Goal: Task Accomplishment & Management: Complete application form

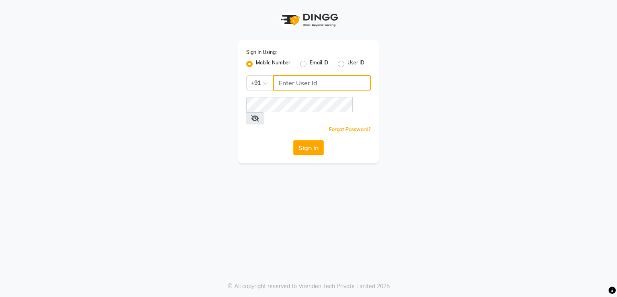
click at [303, 87] on input "Username" at bounding box center [322, 82] width 98 height 15
type input "8805000656"
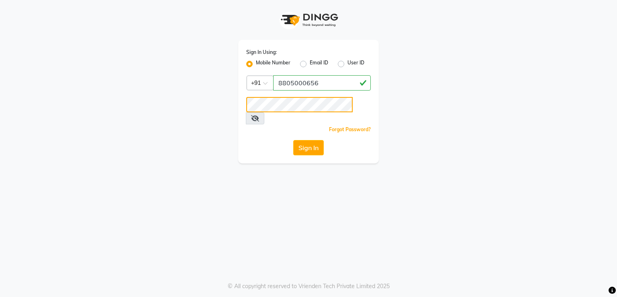
click at [299, 108] on div "Sign In Using: Mobile Number Email ID User ID Country Code × [PHONE_NUMBER] Rem…" at bounding box center [308, 101] width 141 height 123
click at [310, 140] on button "Sign In" at bounding box center [308, 147] width 31 height 15
click at [313, 140] on button "Sign In" at bounding box center [308, 147] width 31 height 15
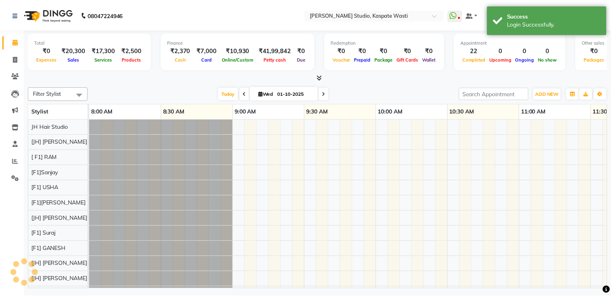
scroll to position [11, 0]
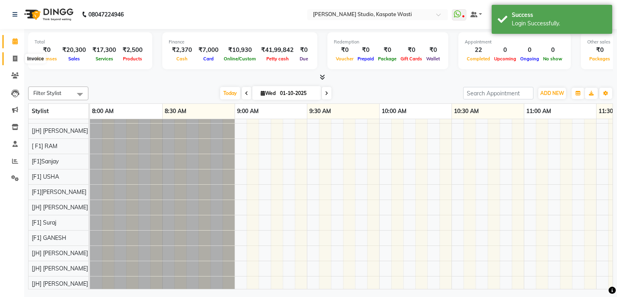
click at [16, 55] on icon at bounding box center [15, 58] width 4 height 6
select select "130"
select select "service"
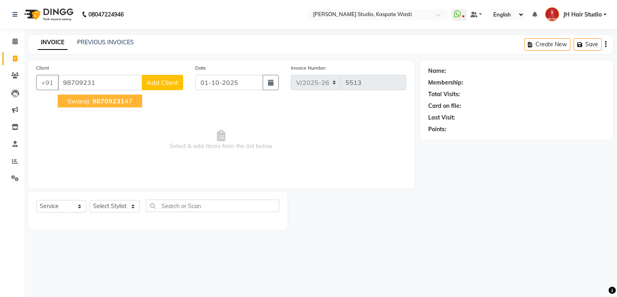
click at [79, 98] on span "Swaraj" at bounding box center [78, 101] width 22 height 8
type input "9870923147"
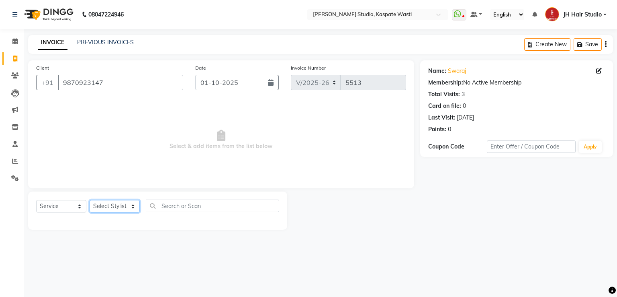
click at [110, 203] on select "Select Stylist [F1] GANESH [F1] [PERSON_NAME] [ F1] RAM [F1]Sanjay [F1][PERSON_…" at bounding box center [115, 206] width 50 height 12
select select "63820"
click at [90, 200] on select "Select Stylist [F1] GANESH [F1] [PERSON_NAME] [ F1] RAM [F1]Sanjay [F1][PERSON_…" at bounding box center [115, 206] width 50 height 12
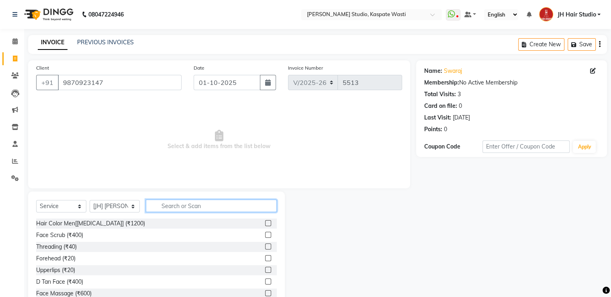
click at [184, 204] on input "text" at bounding box center [211, 205] width 131 height 12
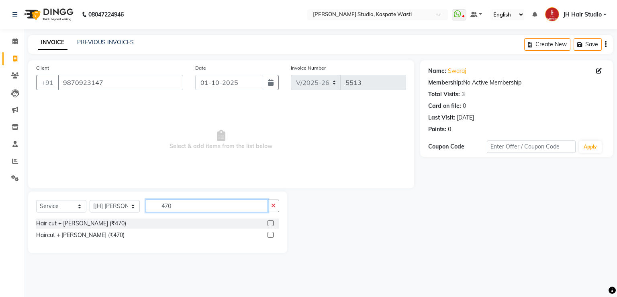
type input "470"
click at [272, 224] on label at bounding box center [271, 223] width 6 height 6
click at [272, 224] on input "checkbox" at bounding box center [270, 223] width 5 height 5
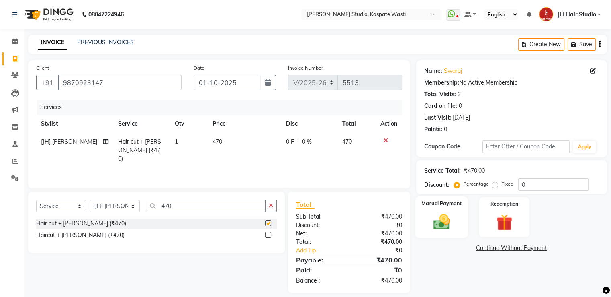
checkbox input "false"
click at [434, 222] on img at bounding box center [441, 221] width 27 height 19
click at [480, 247] on span "GPay" at bounding box center [482, 247] width 16 height 9
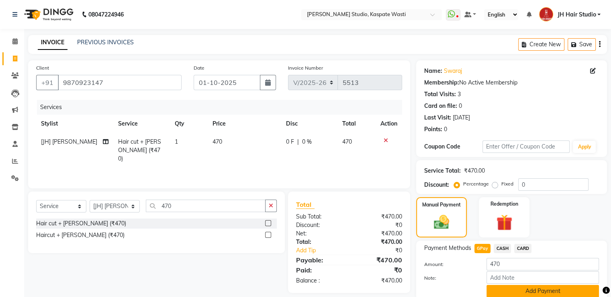
click at [531, 293] on button "Add Payment" at bounding box center [543, 290] width 112 height 12
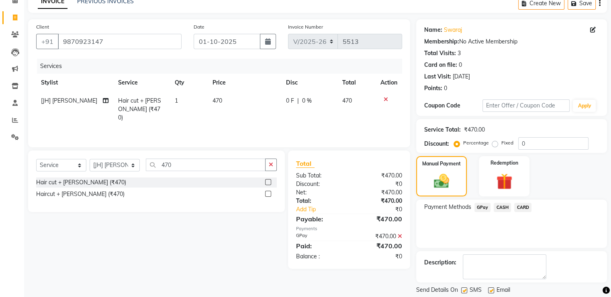
scroll to position [65, 0]
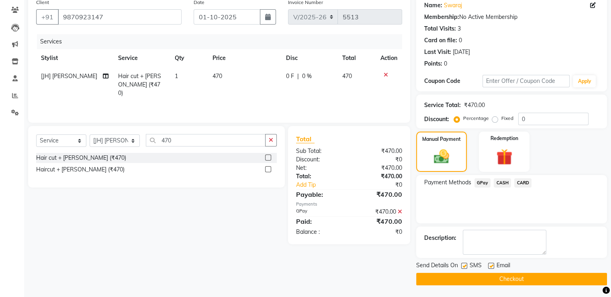
click at [513, 276] on button "Checkout" at bounding box center [511, 278] width 191 height 12
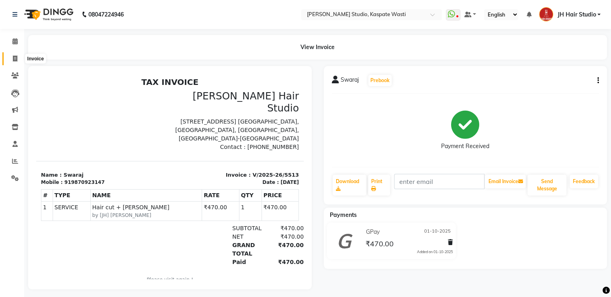
click at [11, 55] on span at bounding box center [15, 58] width 14 height 9
select select "130"
select select "service"
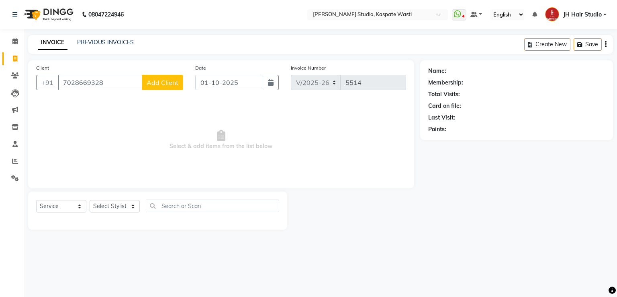
type input "7028669328"
click at [160, 86] on span "Add Client" at bounding box center [163, 82] width 32 height 8
select select "22"
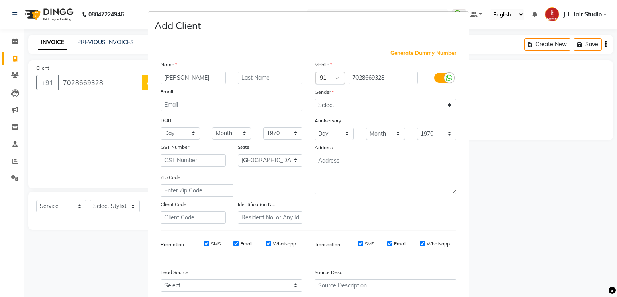
type input "[PERSON_NAME]"
click at [326, 104] on select "Select [DEMOGRAPHIC_DATA] [DEMOGRAPHIC_DATA] Other Prefer Not To Say" at bounding box center [386, 105] width 142 height 12
click at [368, 108] on select "Select [DEMOGRAPHIC_DATA] [DEMOGRAPHIC_DATA] Other Prefer Not To Say" at bounding box center [386, 105] width 142 height 12
select select "[DEMOGRAPHIC_DATA]"
click at [315, 99] on select "Select [DEMOGRAPHIC_DATA] [DEMOGRAPHIC_DATA] Other Prefer Not To Say" at bounding box center [386, 105] width 142 height 12
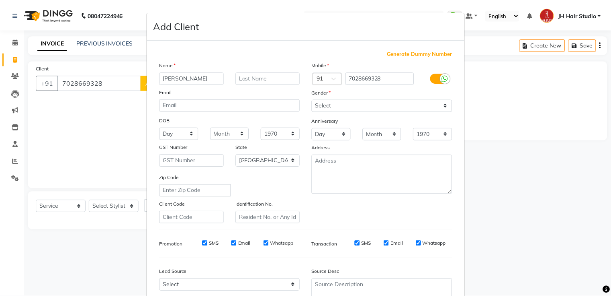
scroll to position [78, 0]
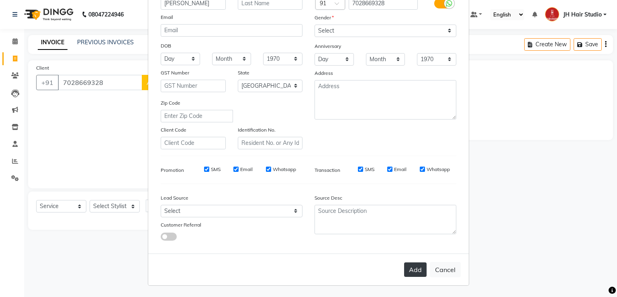
click at [412, 269] on button "Add" at bounding box center [415, 269] width 22 height 14
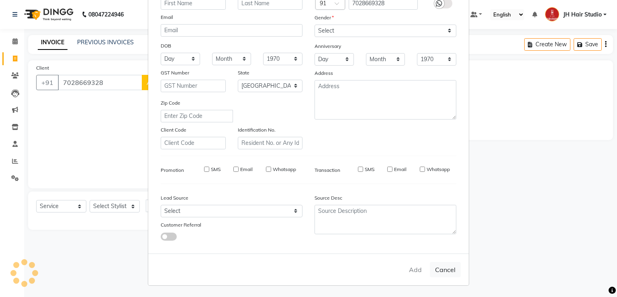
select select
select select "null"
select select
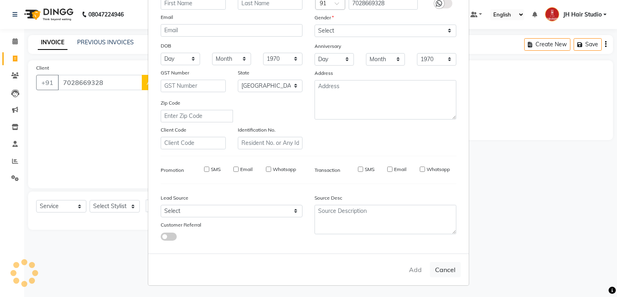
select select
checkbox input "false"
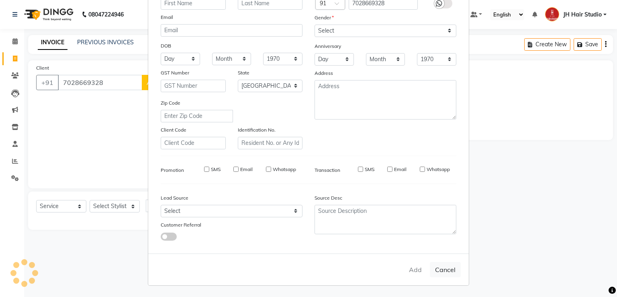
checkbox input "false"
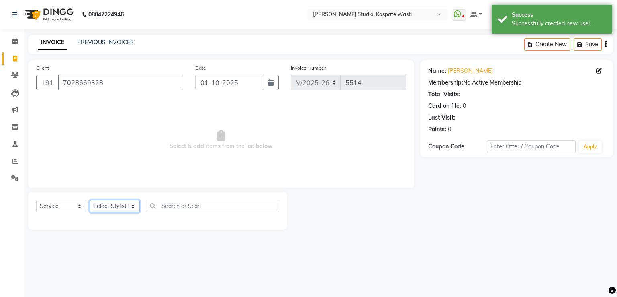
click at [110, 205] on select "Select Stylist [F1] GANESH [F1] [PERSON_NAME] [ F1] RAM [F1]Sanjay [F1][PERSON_…" at bounding box center [115, 206] width 50 height 12
select select "90919"
click at [90, 200] on select "Select Stylist [F1] GANESH [F1] [PERSON_NAME] [ F1] RAM [F1]Sanjay [F1][PERSON_…" at bounding box center [115, 206] width 50 height 12
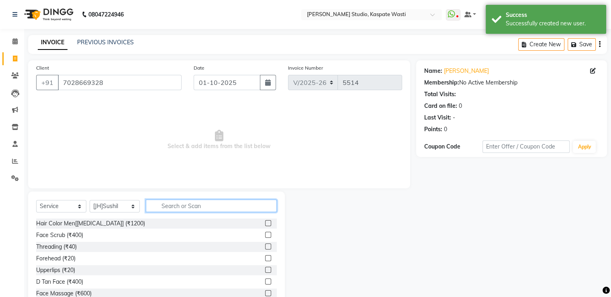
click at [192, 211] on input "text" at bounding box center [211, 205] width 131 height 12
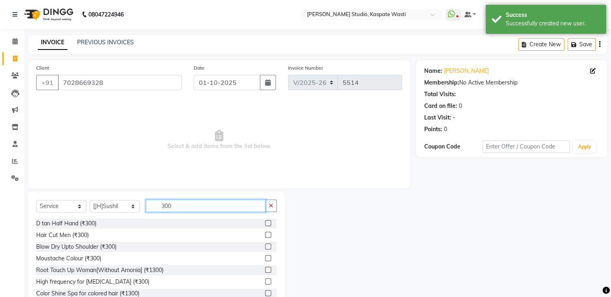
type input "300"
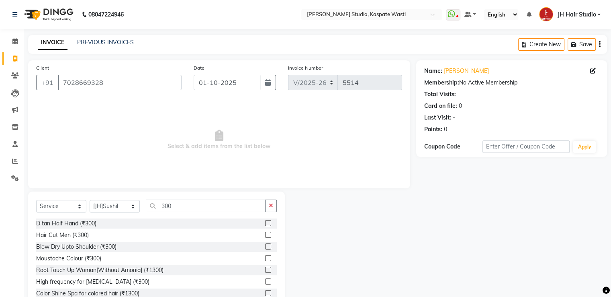
click at [265, 235] on label at bounding box center [268, 234] width 6 height 6
click at [265, 235] on input "checkbox" at bounding box center [267, 234] width 5 height 5
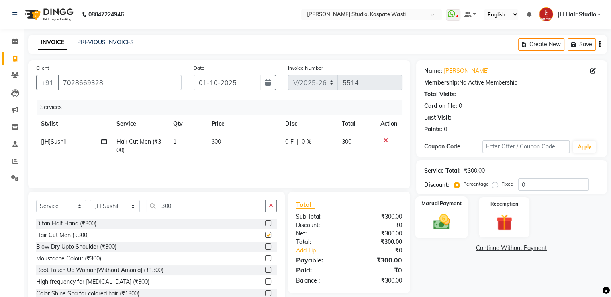
checkbox input "false"
click at [440, 231] on div "Manual Payment" at bounding box center [441, 216] width 53 height 41
click at [482, 247] on span "GPay" at bounding box center [482, 247] width 16 height 9
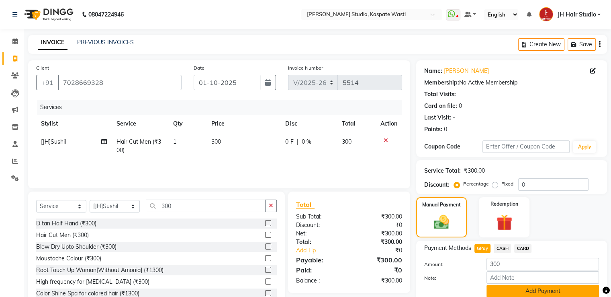
click at [522, 288] on button "Add Payment" at bounding box center [543, 290] width 112 height 12
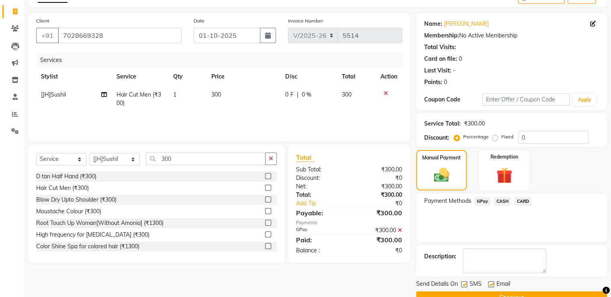
scroll to position [65, 0]
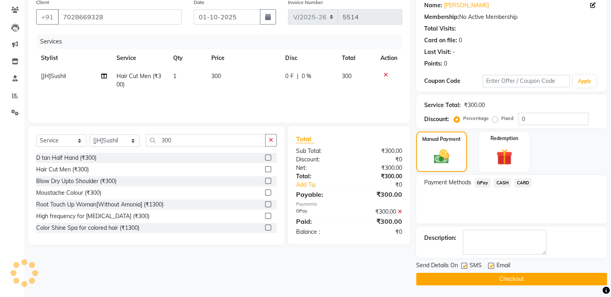
click at [507, 274] on button "Checkout" at bounding box center [511, 278] width 191 height 12
click at [507, 274] on div "Checkout" at bounding box center [511, 278] width 191 height 12
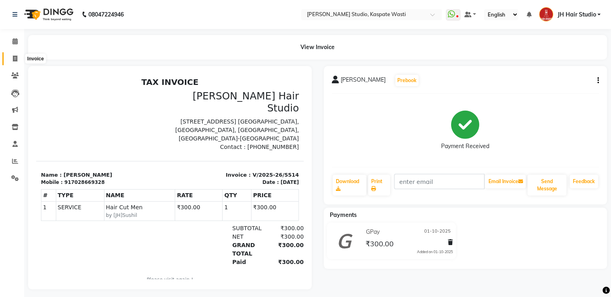
click at [13, 58] on icon at bounding box center [15, 58] width 4 height 6
select select "service"
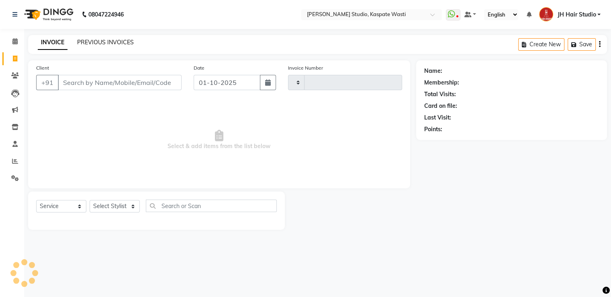
type input "5515"
select select "130"
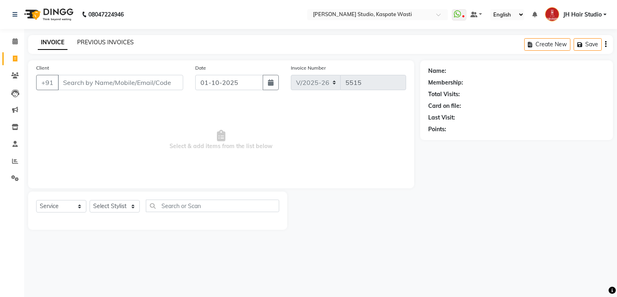
click at [112, 43] on link "PREVIOUS INVOICES" at bounding box center [105, 42] width 57 height 7
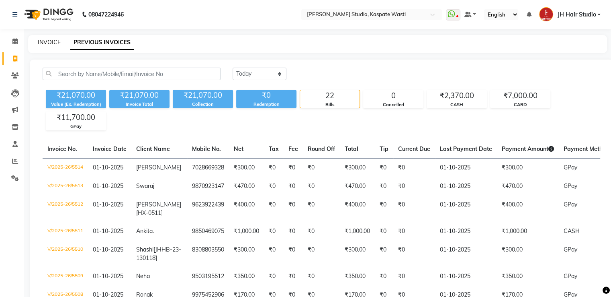
click at [42, 43] on link "INVOICE" at bounding box center [49, 42] width 23 height 7
select select "130"
select select "service"
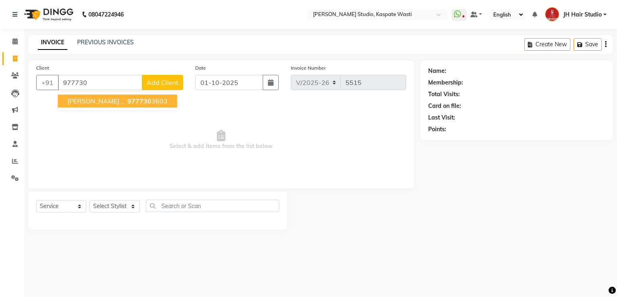
click at [89, 96] on button "[PERSON_NAME] .. 977730 3603" at bounding box center [117, 100] width 119 height 13
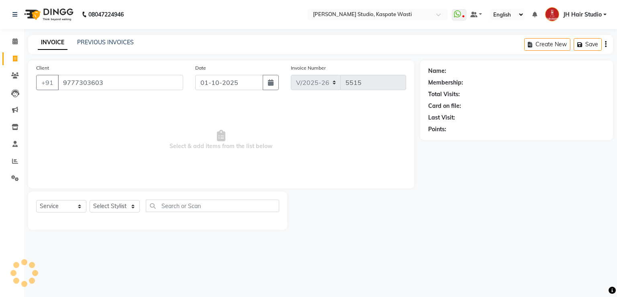
type input "9777303603"
select select "1: Object"
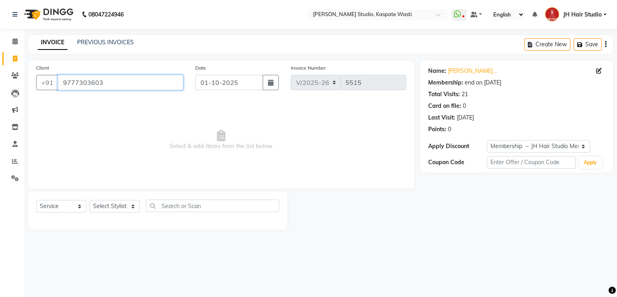
click at [79, 86] on input "9777303603" at bounding box center [120, 82] width 125 height 15
click at [21, 77] on span at bounding box center [15, 75] width 14 height 9
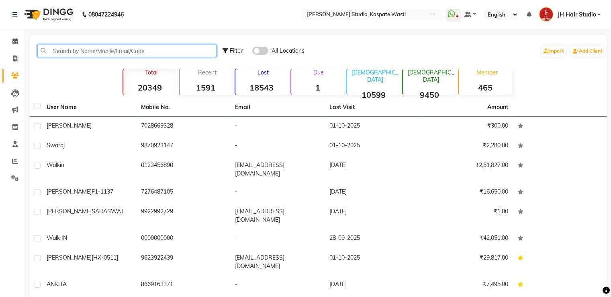
click at [151, 51] on input "text" at bounding box center [126, 51] width 179 height 12
paste input "9777303603"
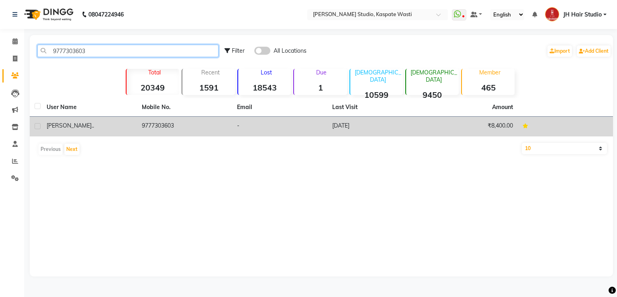
type input "9777303603"
click at [299, 135] on td "-" at bounding box center [279, 127] width 95 height 20
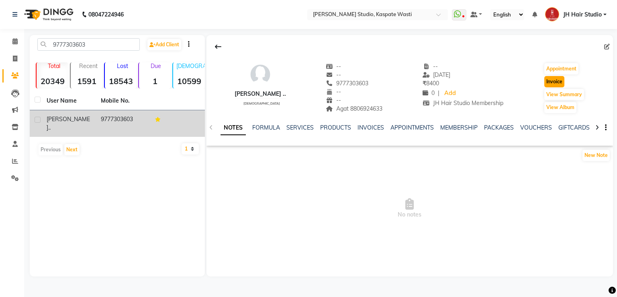
click at [556, 78] on button "Invoice" at bounding box center [554, 81] width 20 height 11
select select "service"
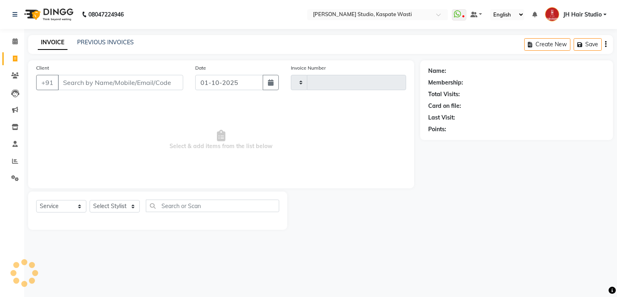
type input "5515"
select select "130"
type input "9777303603"
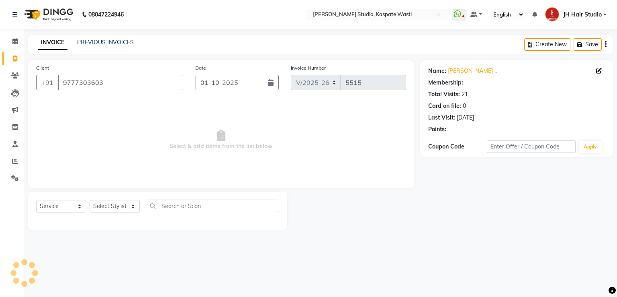
select select "1: Object"
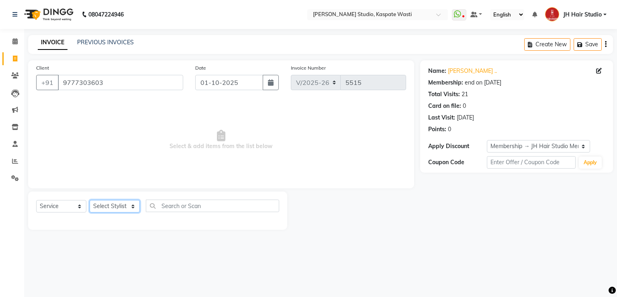
click at [120, 209] on select "Select Stylist [F1] GANESH [F1] [PERSON_NAME] [ F1] RAM [F1]Sanjay [F1][PERSON_…" at bounding box center [115, 206] width 50 height 12
select select "93458"
click at [90, 200] on select "Select Stylist [F1] GANESH [F1] [PERSON_NAME] [ F1] RAM [F1]Sanjay [F1][PERSON_…" at bounding box center [115, 206] width 50 height 12
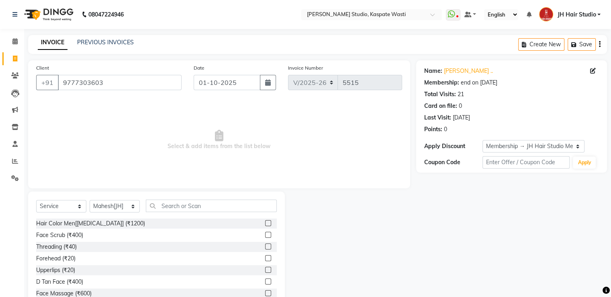
click at [181, 213] on div "Select Service Product Membership Package Voucher Prepaid Gift Card Select Styl…" at bounding box center [156, 208] width 241 height 19
click at [180, 207] on input "text" at bounding box center [211, 205] width 131 height 12
type input "5"
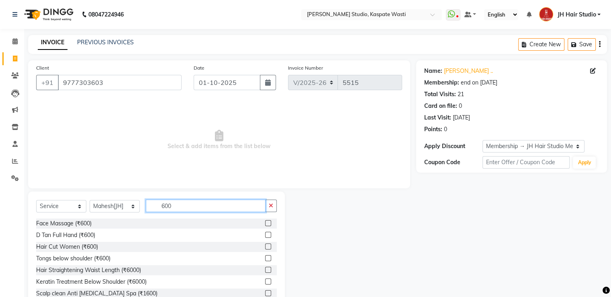
type input "600"
click at [265, 245] on label at bounding box center [268, 246] width 6 height 6
click at [265, 245] on input "checkbox" at bounding box center [267, 246] width 5 height 5
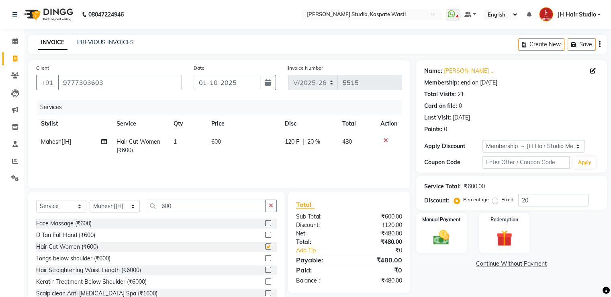
checkbox input "false"
click at [291, 141] on span "120 F" at bounding box center [292, 141] width 14 height 8
select select "93458"
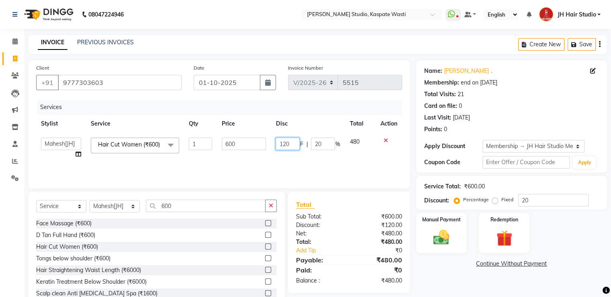
click at [286, 145] on input "120" at bounding box center [288, 143] width 24 height 12
type input "100"
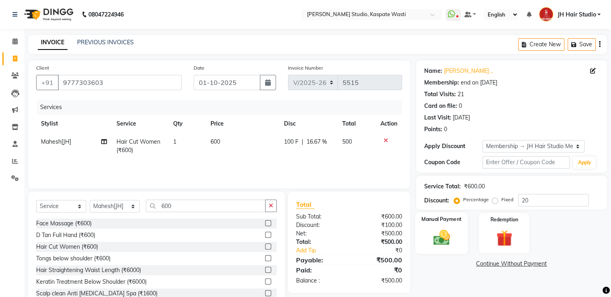
click at [452, 242] on img at bounding box center [441, 237] width 27 height 19
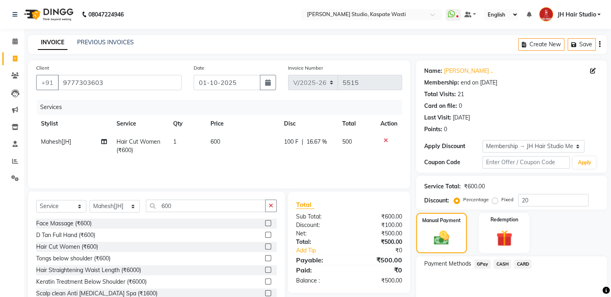
click at [501, 266] on span "CASH" at bounding box center [502, 263] width 17 height 9
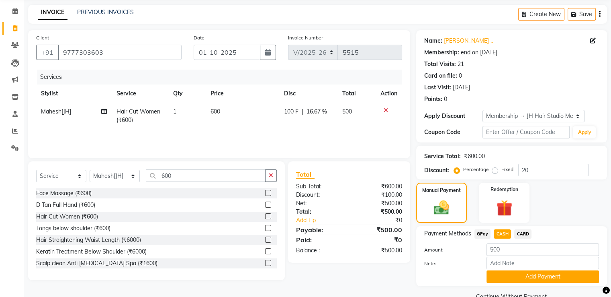
scroll to position [48, 0]
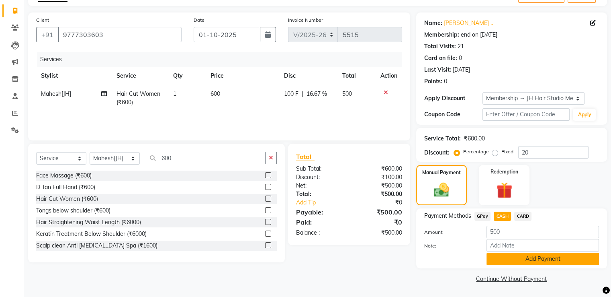
click at [524, 256] on button "Add Payment" at bounding box center [543, 258] width 112 height 12
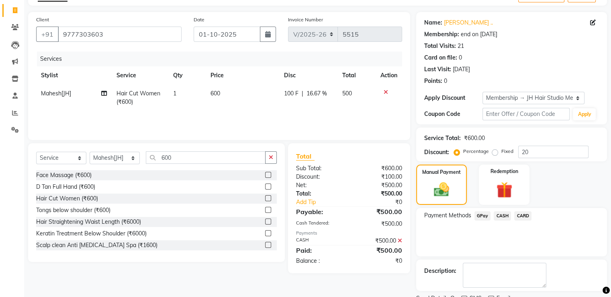
scroll to position [81, 0]
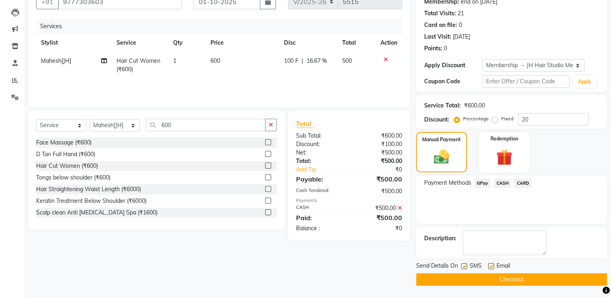
click at [510, 277] on button "Checkout" at bounding box center [511, 279] width 191 height 12
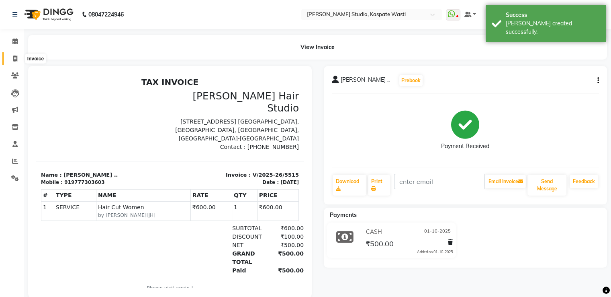
click at [11, 58] on span at bounding box center [15, 58] width 14 height 9
select select "service"
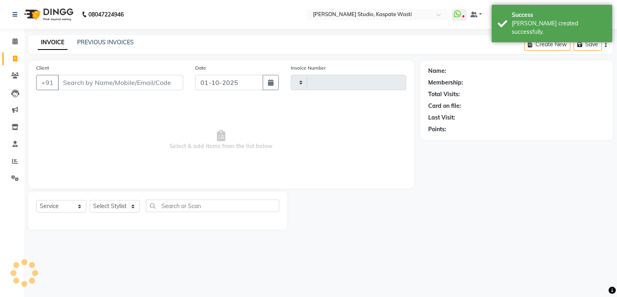
type input "5516"
select select "130"
click at [102, 43] on link "PREVIOUS INVOICES" at bounding box center [105, 42] width 57 height 7
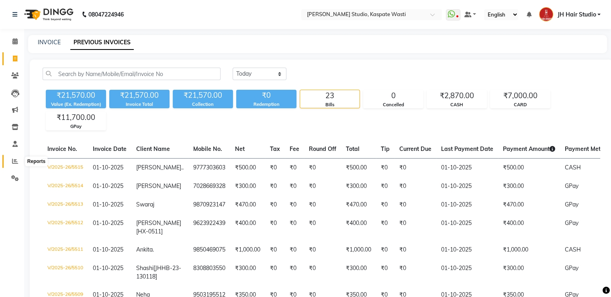
click at [15, 162] on icon at bounding box center [15, 161] width 6 height 6
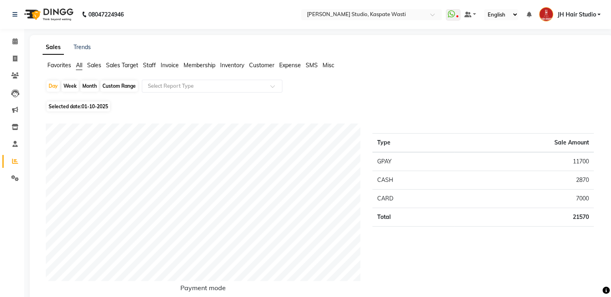
click at [88, 84] on div "Month" at bounding box center [89, 85] width 18 height 11
select select "10"
select select "2025"
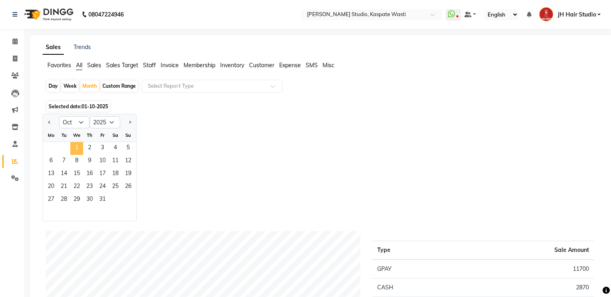
click at [74, 143] on span "1" at bounding box center [76, 148] width 13 height 13
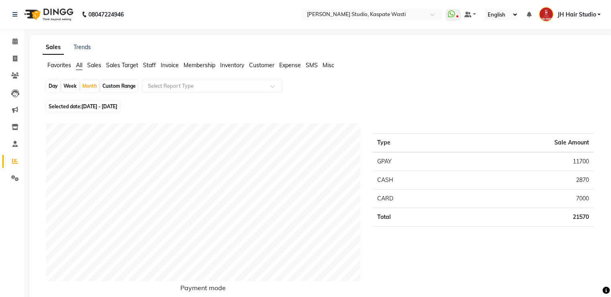
click at [573, 16] on span "JH Hair Studio" at bounding box center [576, 14] width 39 height 8
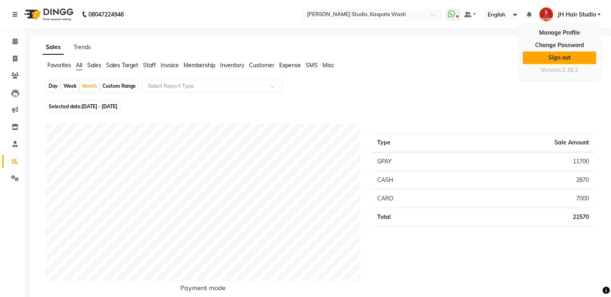
click at [558, 54] on link "Sign out" at bounding box center [560, 57] width 74 height 12
